Goal: Navigation & Orientation: Find specific page/section

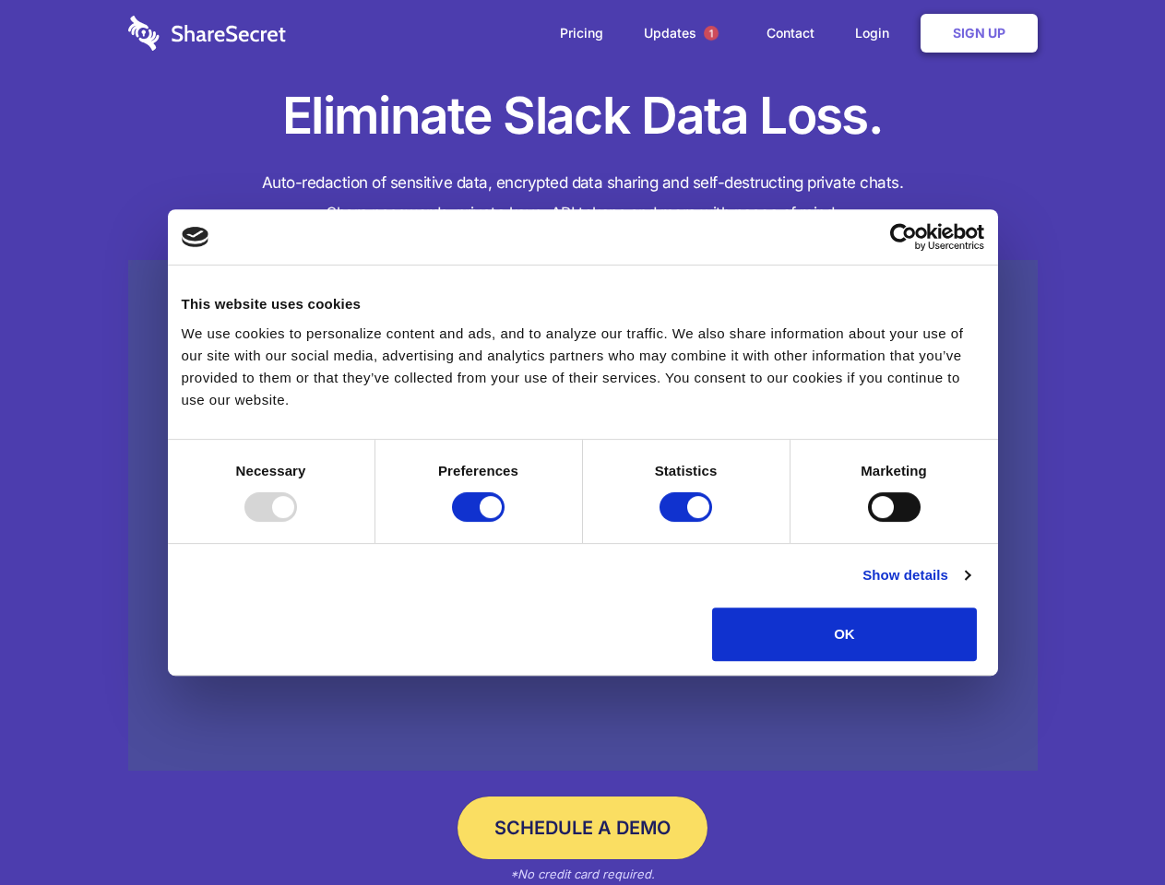
click at [297, 522] on div at bounding box center [270, 508] width 53 height 30
click at [505, 522] on input "Preferences" at bounding box center [478, 508] width 53 height 30
checkbox input "false"
click at [688, 522] on input "Statistics" at bounding box center [685, 508] width 53 height 30
checkbox input "false"
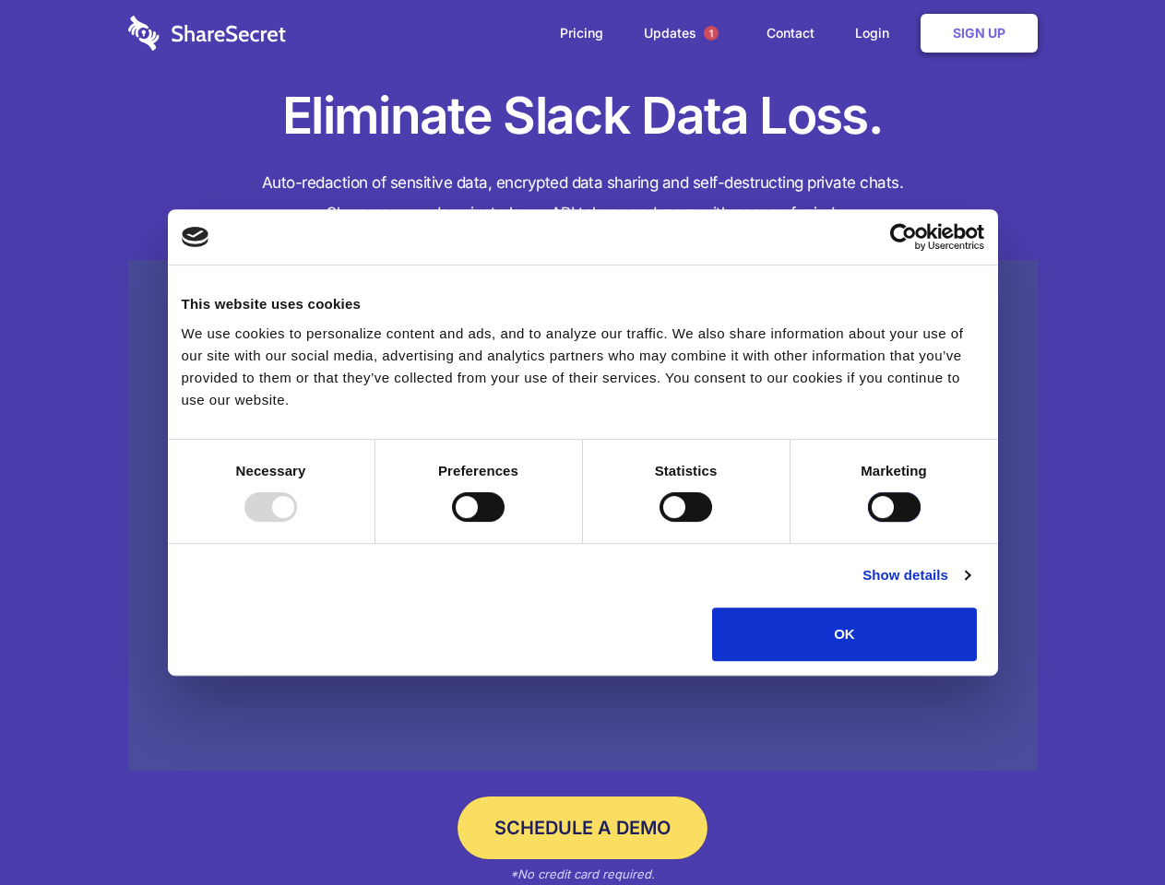
click at [868, 522] on input "Marketing" at bounding box center [894, 508] width 53 height 30
checkbox input "true"
click at [969, 587] on link "Show details" at bounding box center [915, 575] width 107 height 22
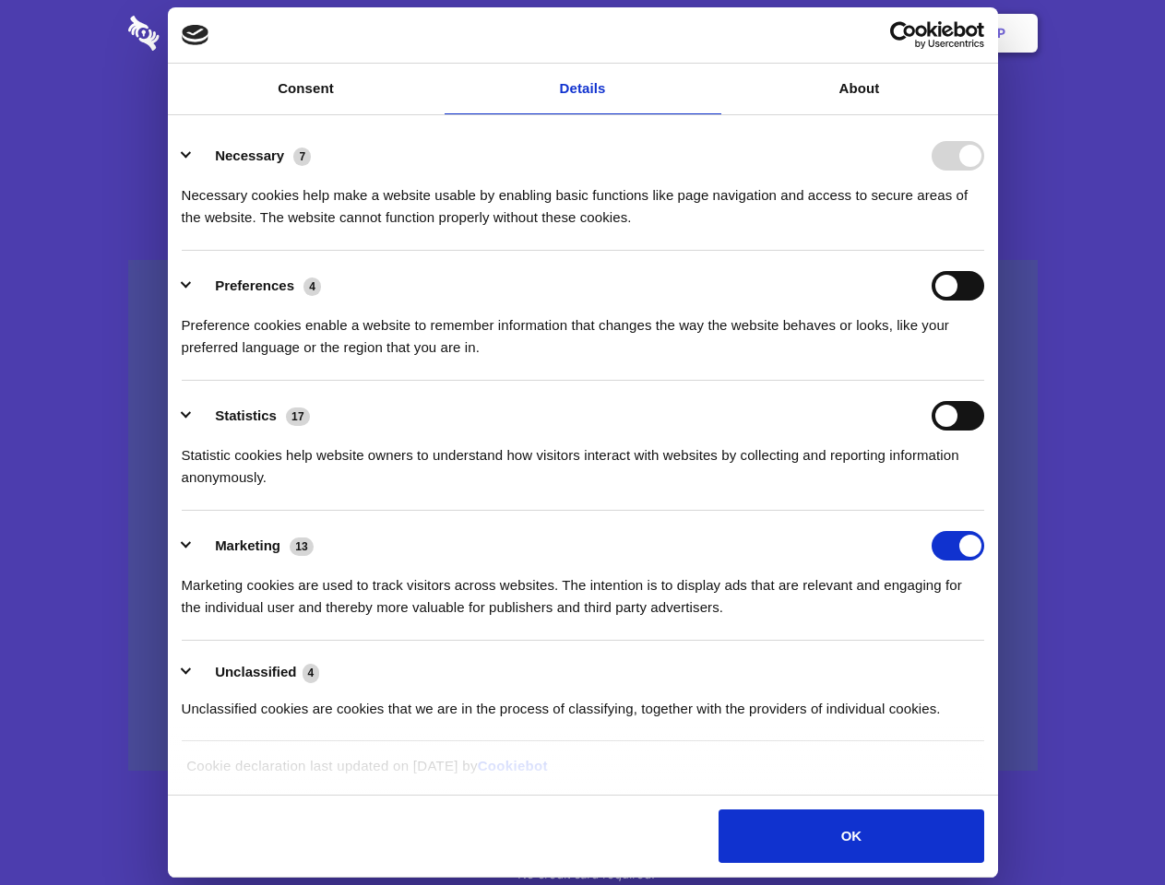
click at [984, 251] on li "Necessary 7 Necessary cookies help make a website usable by enabling basic func…" at bounding box center [583, 186] width 802 height 130
click at [710, 33] on span "1" at bounding box center [711, 33] width 15 height 15
